Goal: Task Accomplishment & Management: Manage account settings

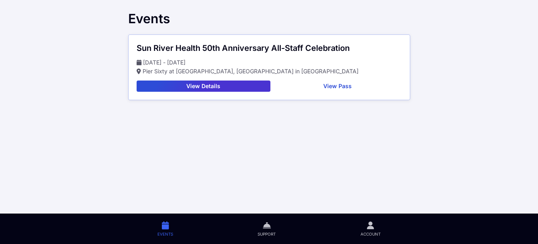
click at [364, 236] on span "Account" at bounding box center [370, 234] width 20 height 6
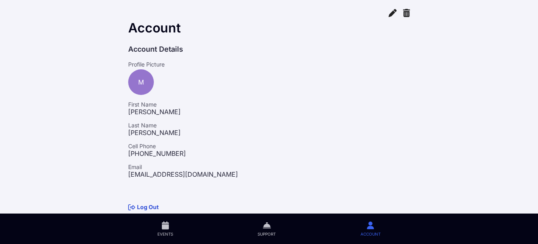
scroll to position [10, 0]
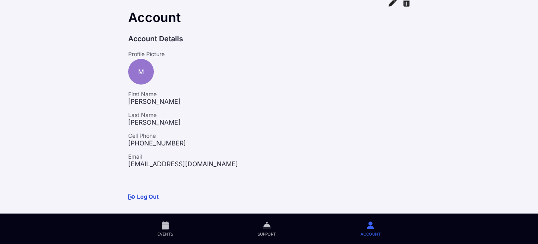
click at [142, 196] on link "Log Out" at bounding box center [143, 196] width 30 height 7
